Goal: Transaction & Acquisition: Subscribe to service/newsletter

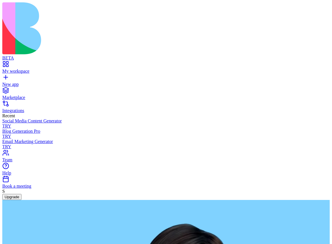
click at [21, 200] on button "Upgrade" at bounding box center [11, 197] width 19 height 6
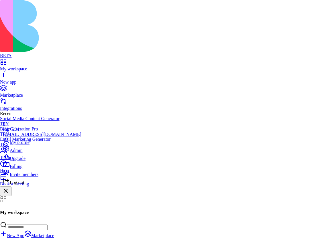
click at [22, 169] on span "Billing" at bounding box center [16, 166] width 13 height 5
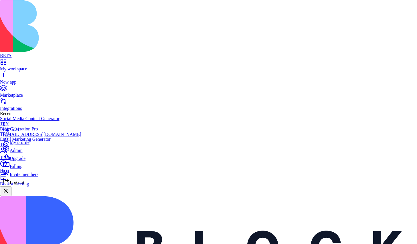
click at [22, 153] on span "Admin" at bounding box center [16, 150] width 13 height 5
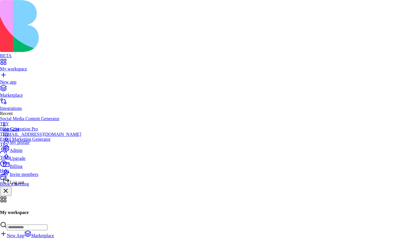
click at [25, 161] on span "Upgrade" at bounding box center [18, 158] width 16 height 5
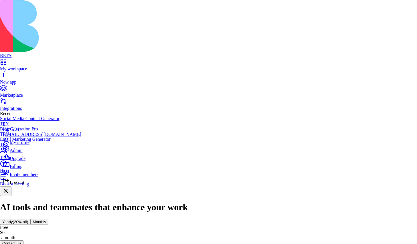
click at [21, 153] on span "Admin" at bounding box center [16, 150] width 13 height 5
